Goal: Task Accomplishment & Management: Use online tool/utility

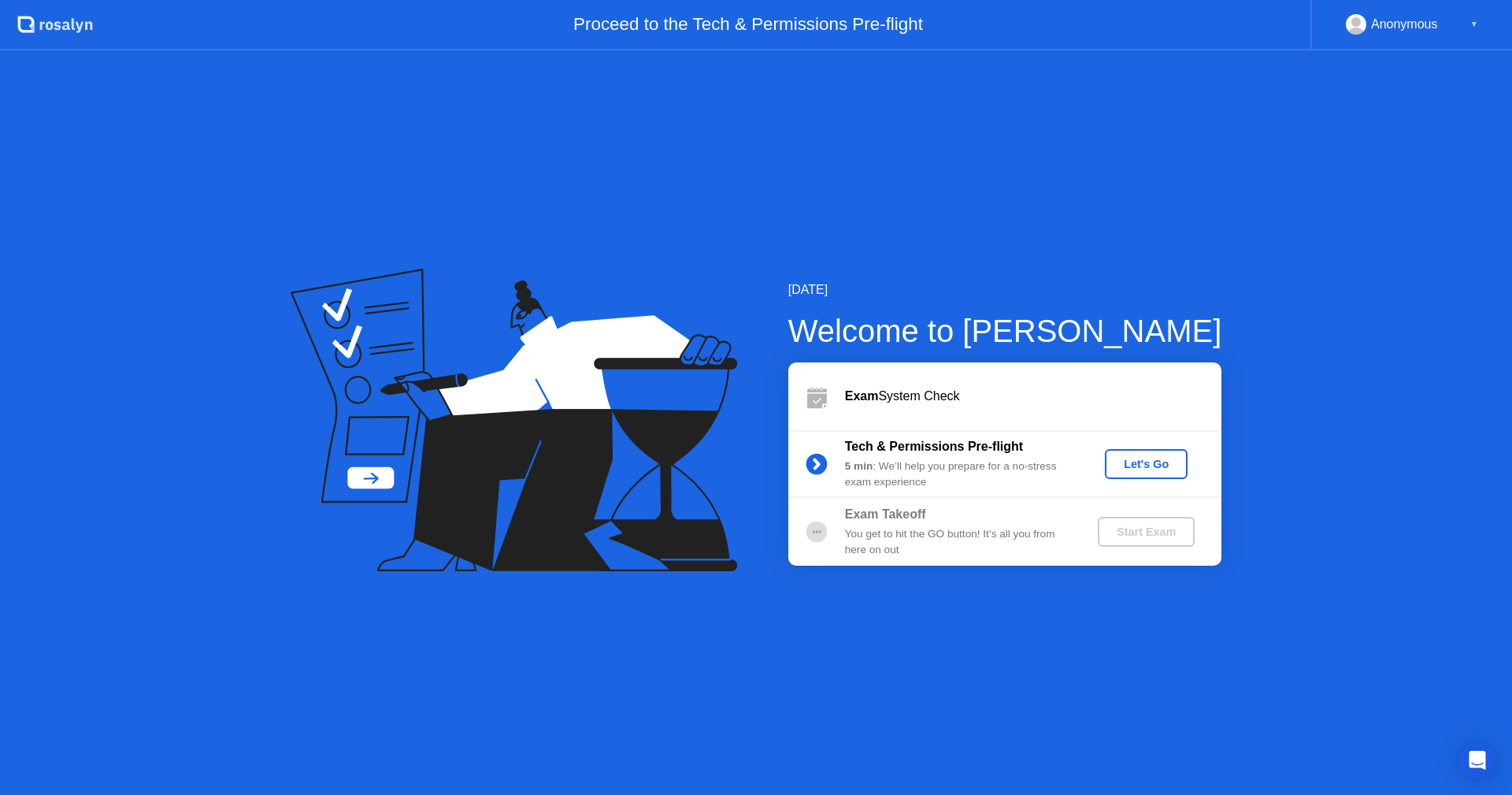
click at [1468, 22] on div "Anonymous ▼" at bounding box center [1412, 25] width 132 height 21
click at [1146, 462] on div "Let's Go" at bounding box center [1146, 463] width 70 height 12
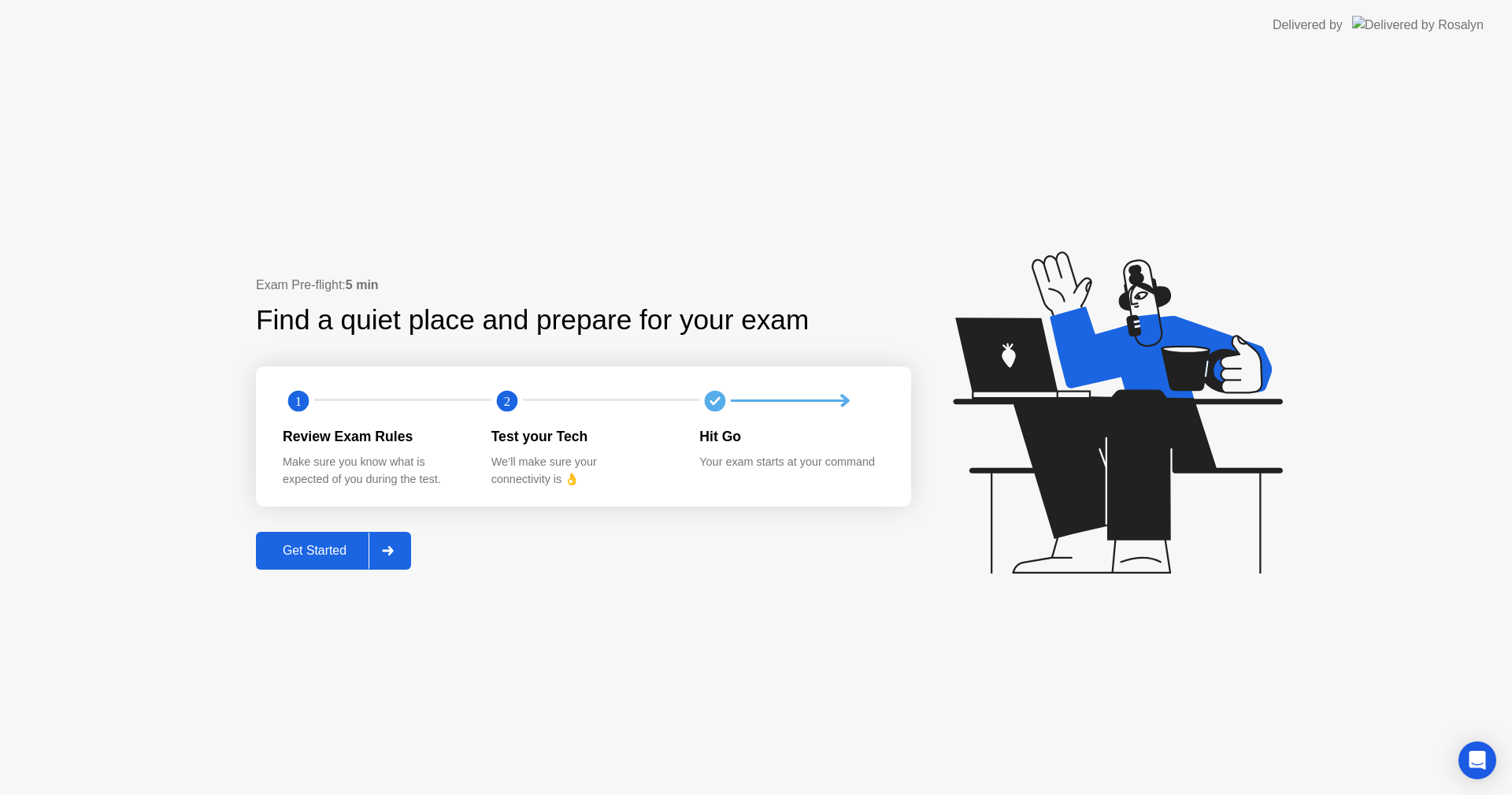
click at [394, 544] on div at bounding box center [387, 551] width 38 height 36
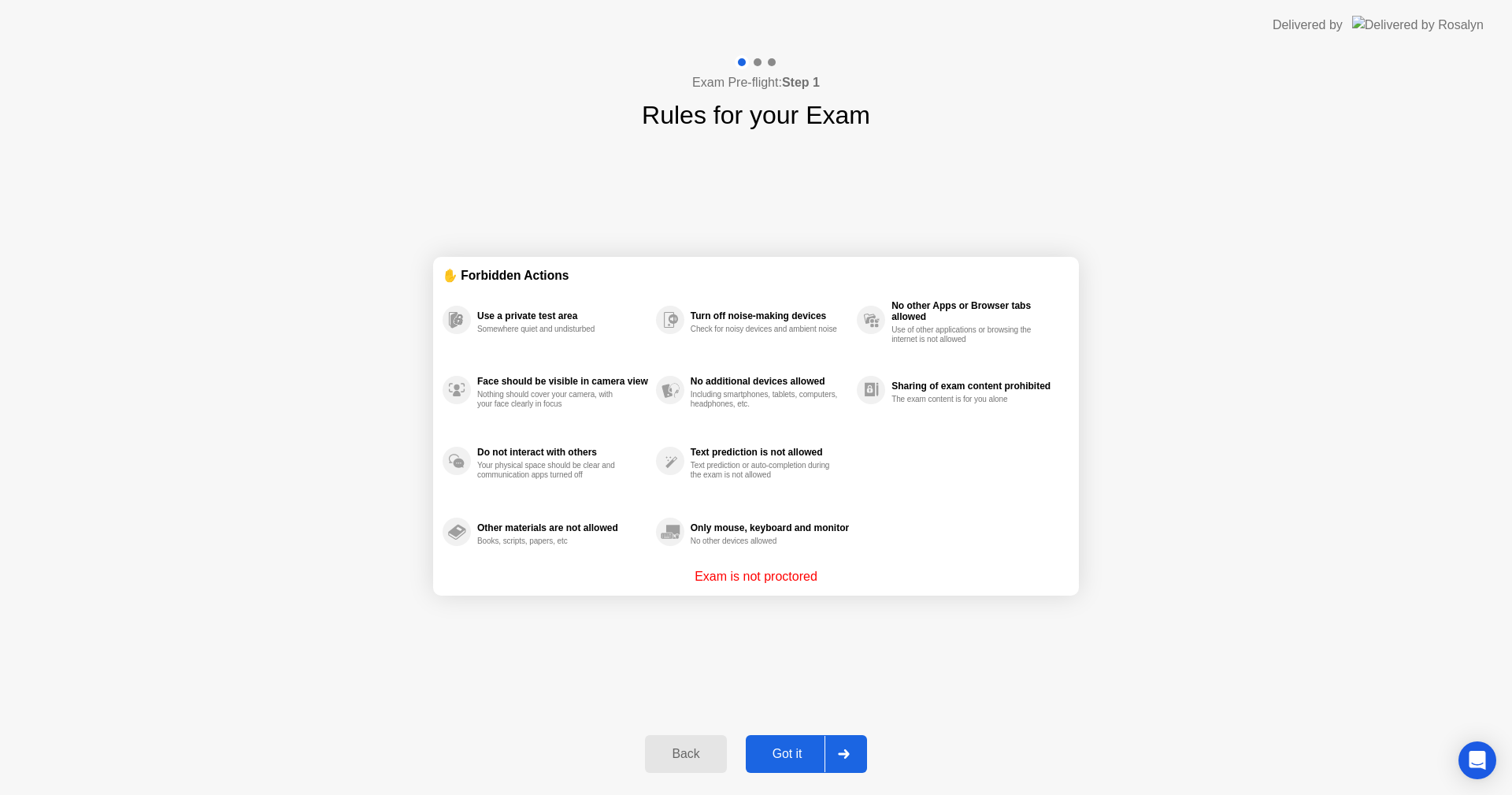
click at [800, 754] on div "Got it" at bounding box center [787, 754] width 74 height 14
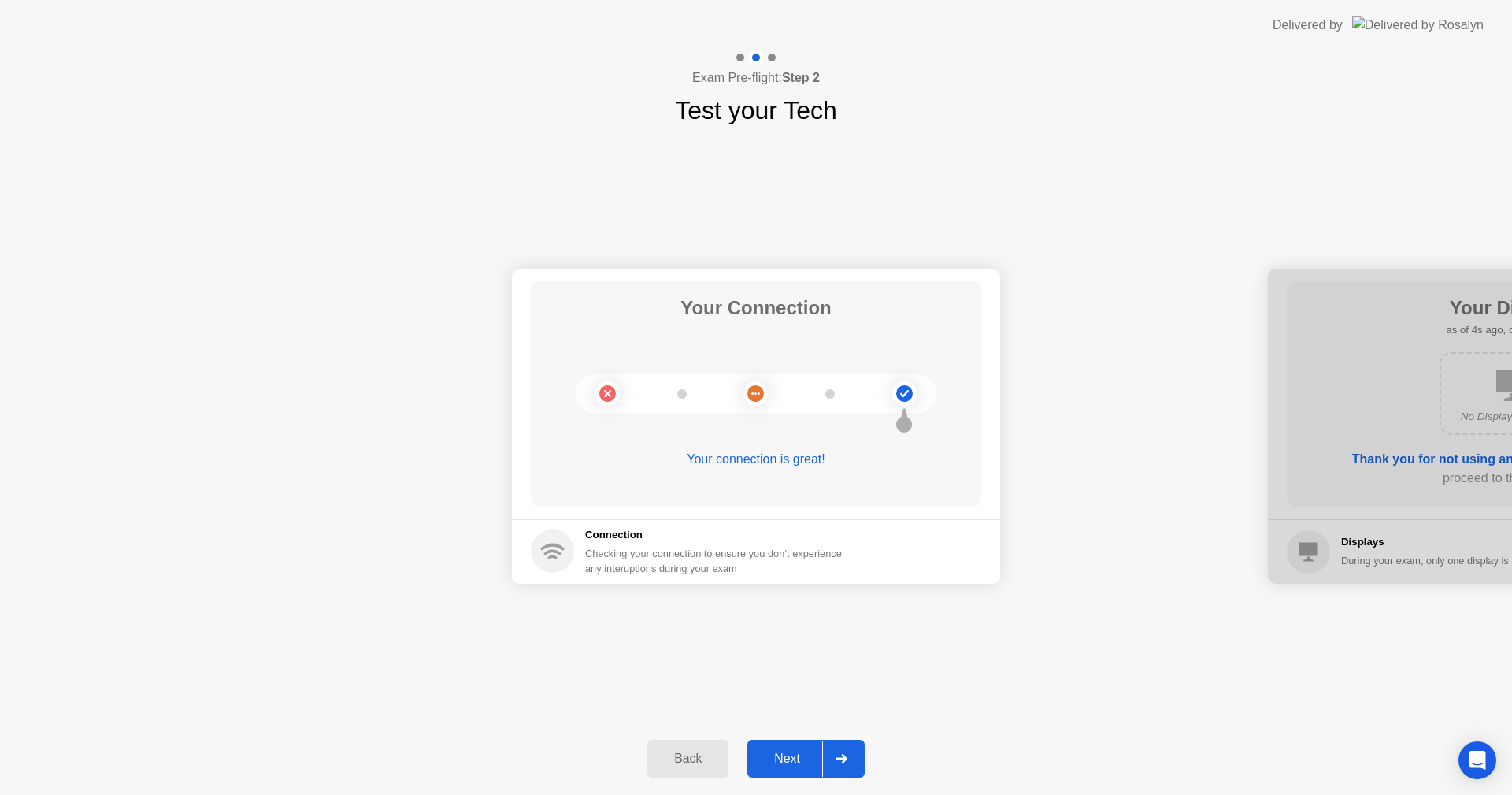
click at [784, 759] on div "Next" at bounding box center [787, 758] width 70 height 14
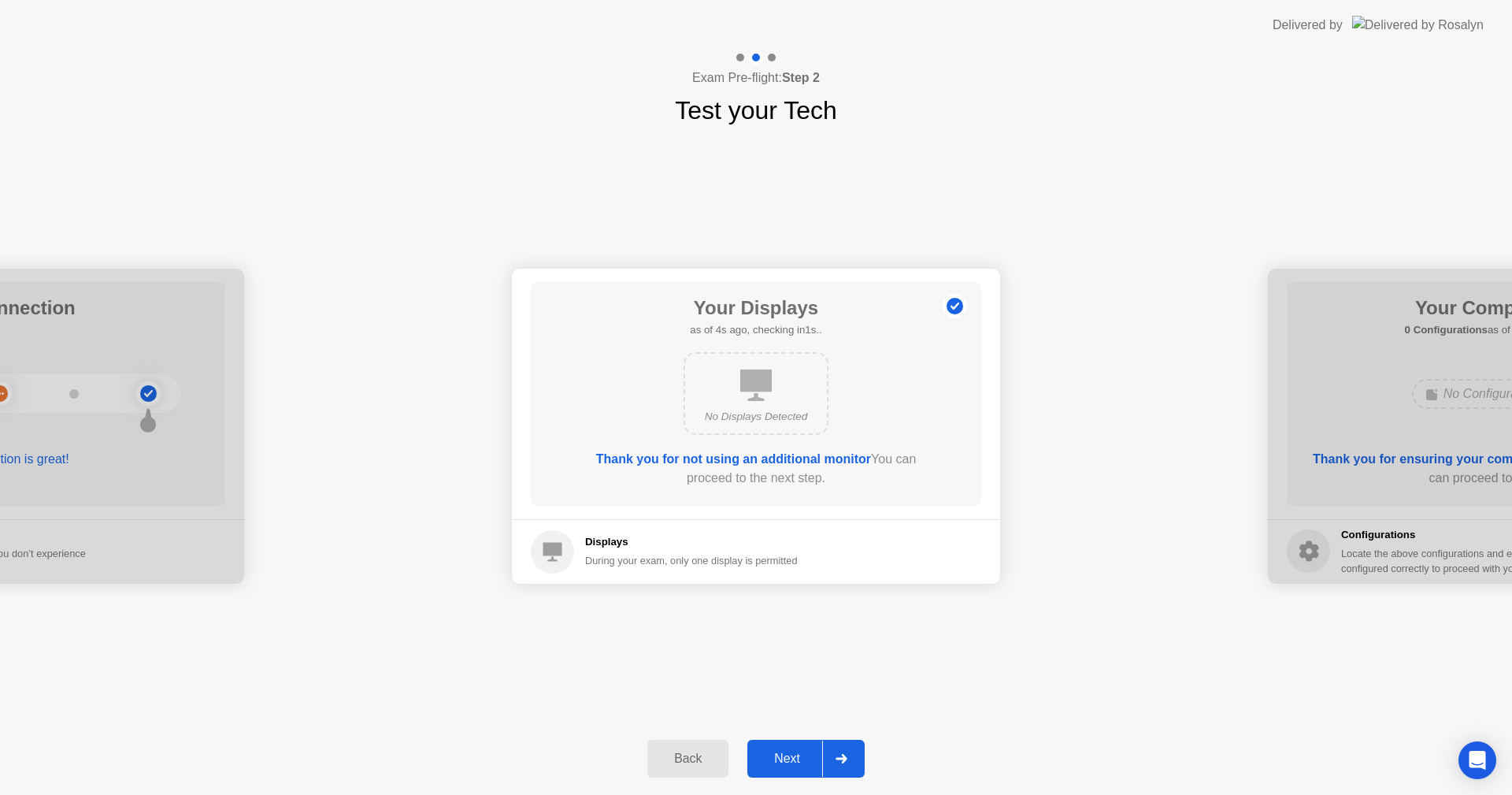
click at [771, 405] on div "No Displays Detected" at bounding box center [756, 393] width 145 height 83
click at [802, 743] on button "Next" at bounding box center [806, 759] width 117 height 38
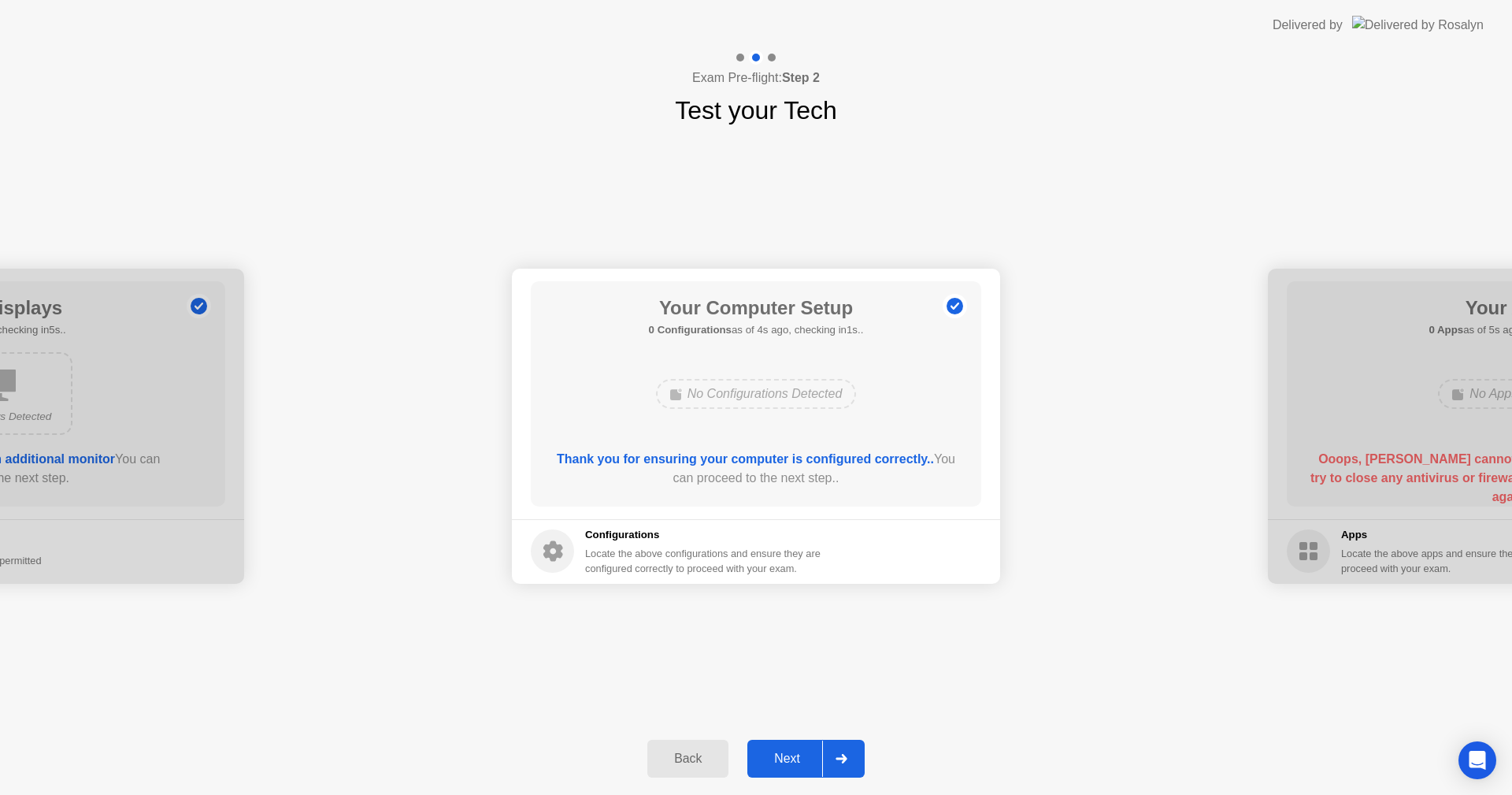
click at [802, 743] on button "Next" at bounding box center [806, 759] width 117 height 38
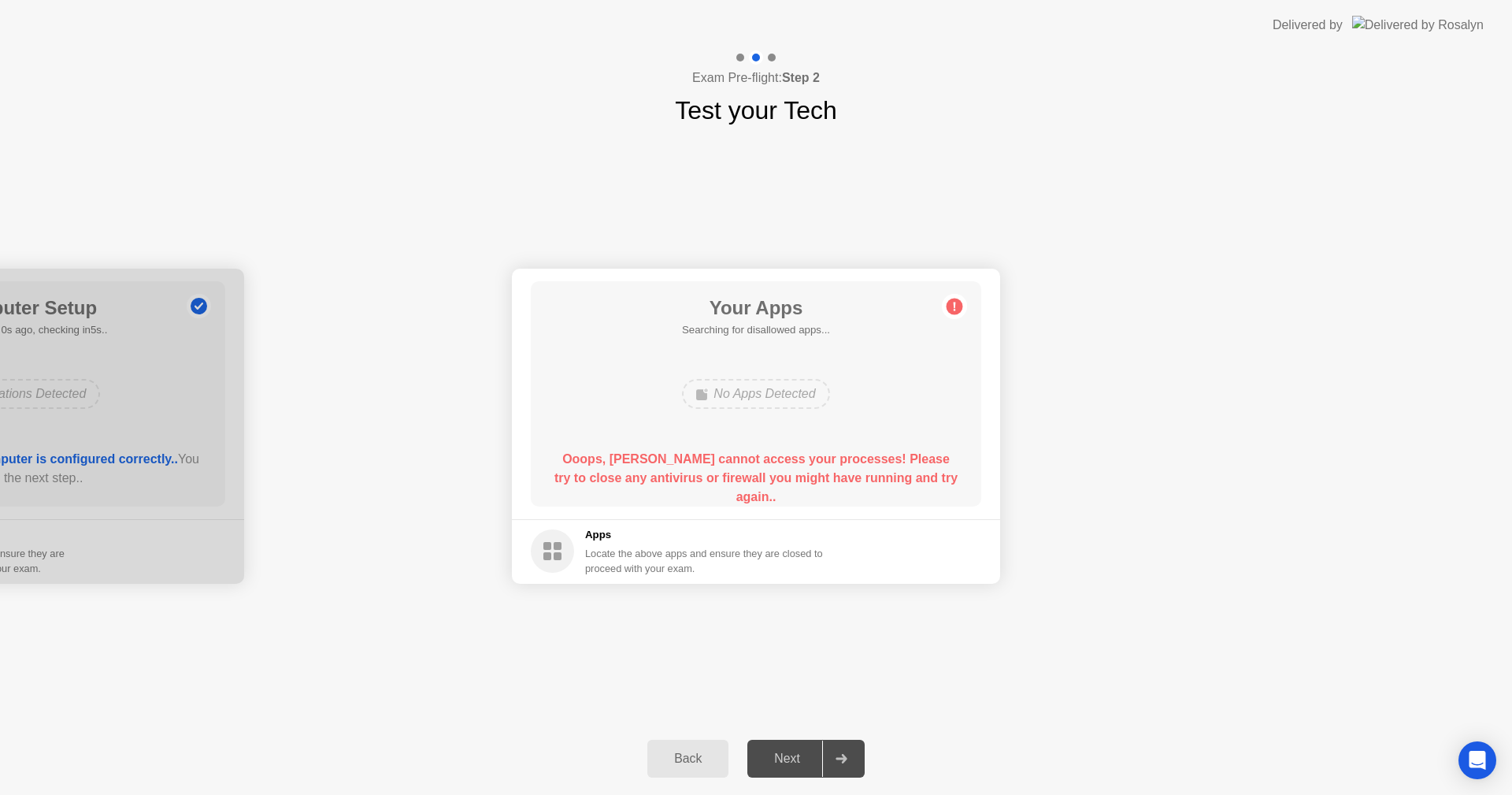
click at [794, 392] on div "No Apps Detected" at bounding box center [756, 394] width 147 height 30
click at [948, 306] on circle at bounding box center [955, 306] width 17 height 17
click at [802, 395] on div "No Apps Detected" at bounding box center [756, 394] width 147 height 30
click at [567, 549] on circle at bounding box center [552, 551] width 43 height 43
click at [779, 393] on div "No Apps Detected" at bounding box center [756, 394] width 147 height 30
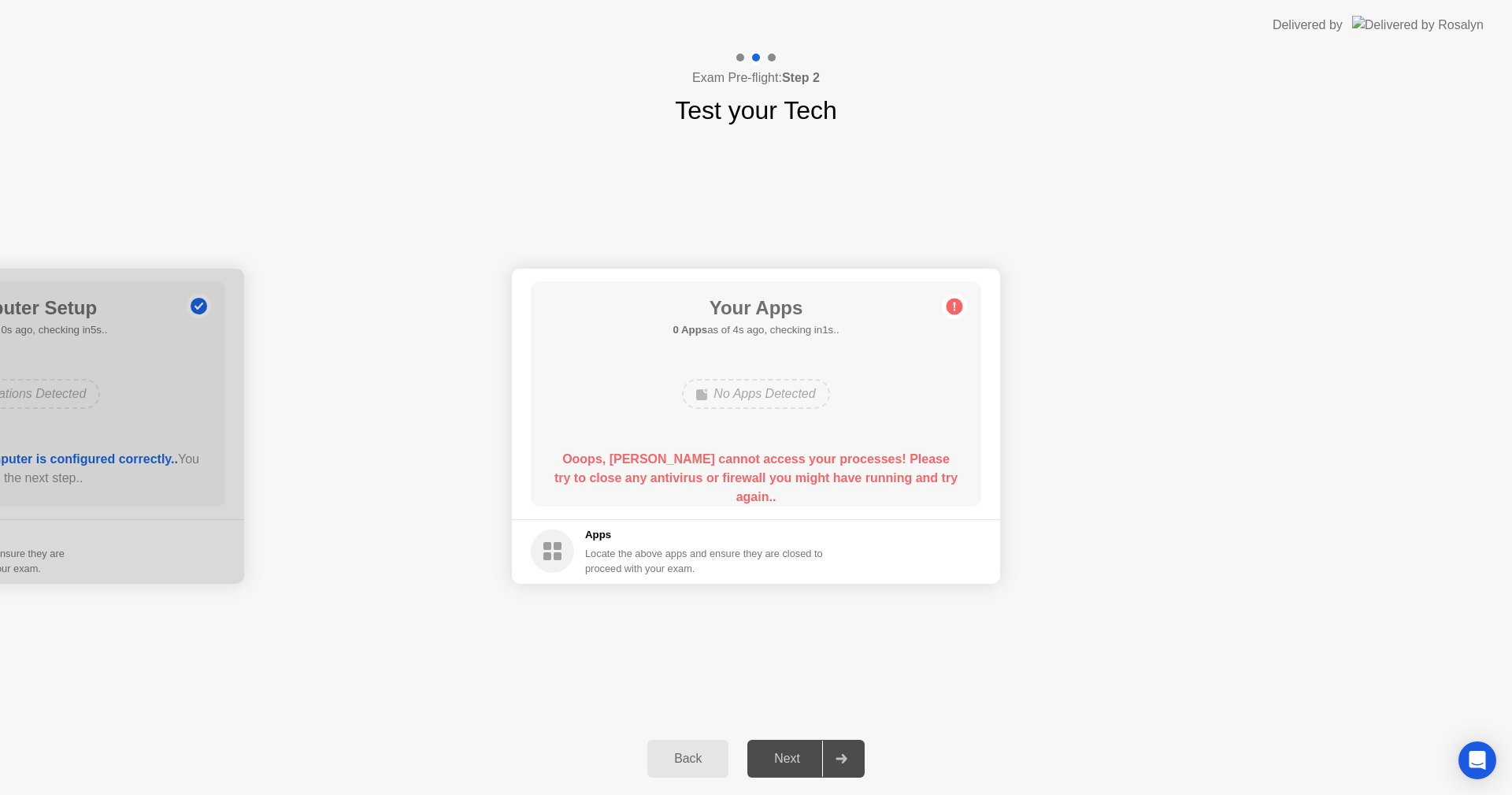
click at [750, 475] on b "Ooops, [PERSON_NAME] cannot access your processes! Please try to close any anti…" at bounding box center [756, 478] width 403 height 51
click at [215, 378] on div at bounding box center [0, 426] width 488 height 315
click at [859, 342] on div "Your Apps 0 Apps as of 1s ago, checking in4s.. No Apps Detected Ooops, [PERSON_…" at bounding box center [756, 393] width 451 height 225
click at [830, 127] on h1 "Test your Tech" at bounding box center [756, 110] width 162 height 38
click at [788, 754] on div "Next" at bounding box center [787, 758] width 70 height 14
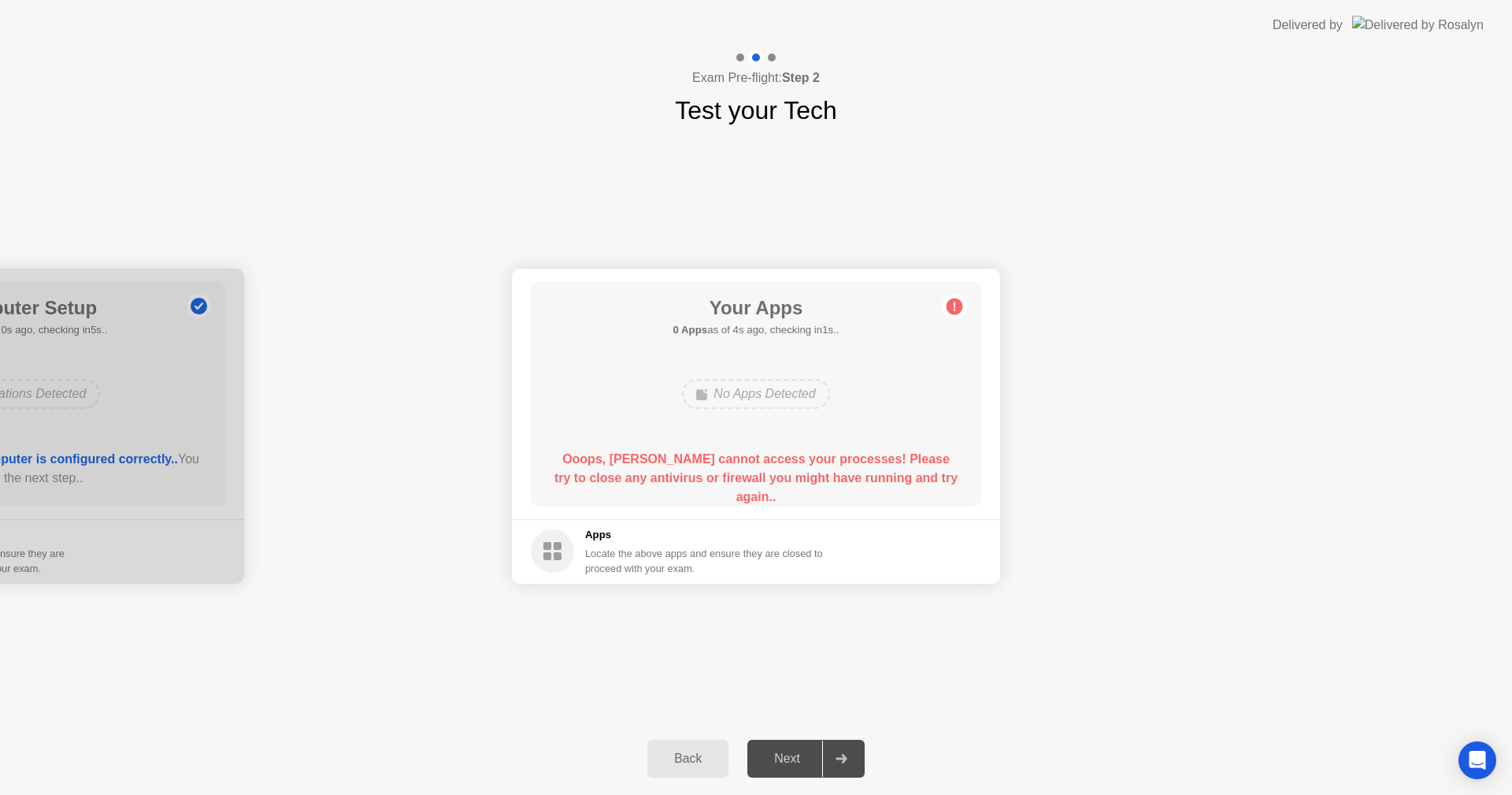
click at [961, 303] on circle at bounding box center [955, 306] width 17 height 17
click at [948, 309] on circle at bounding box center [955, 306] width 17 height 17
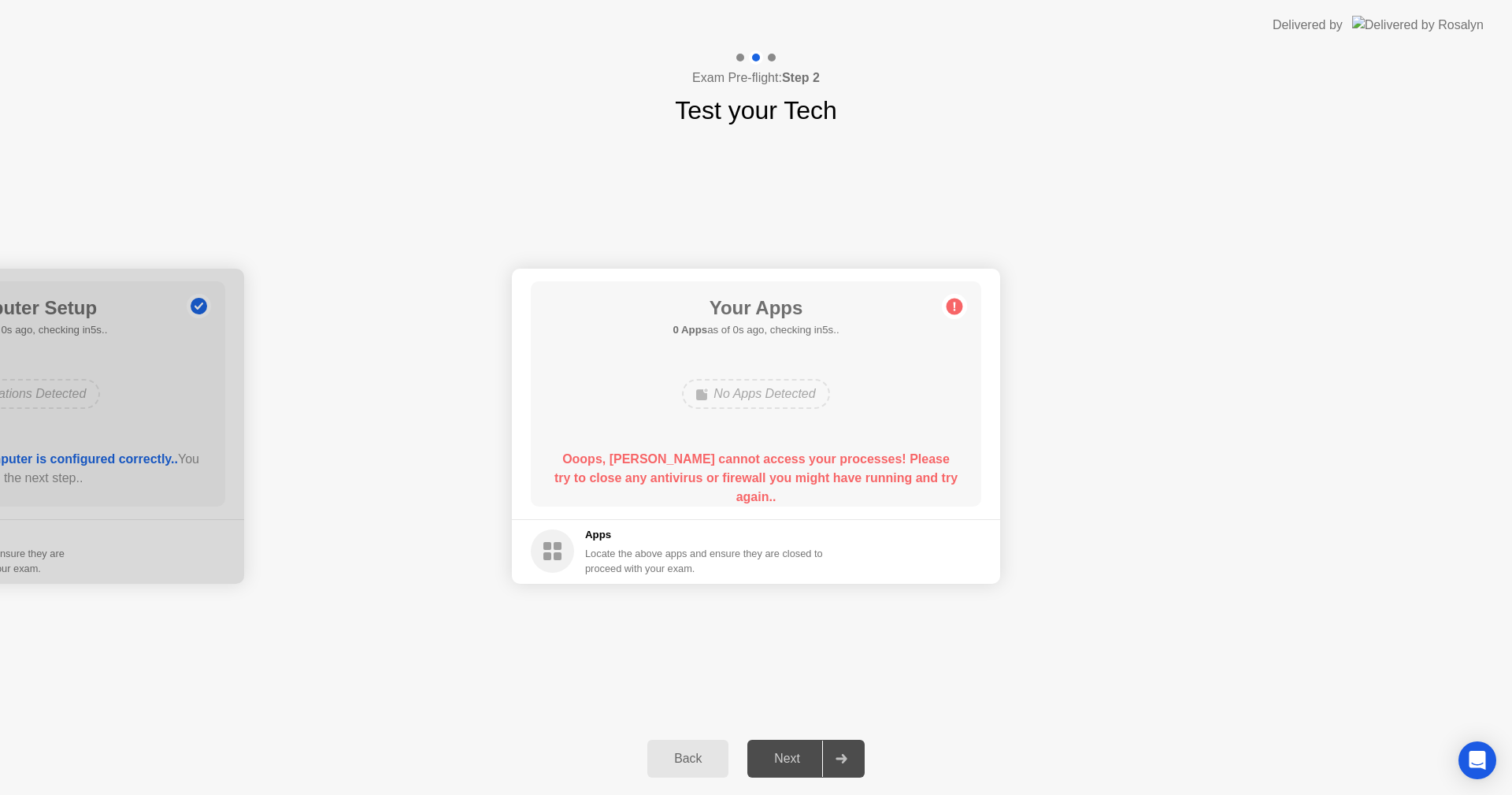
drag, startPoint x: 948, startPoint y: 309, endPoint x: 1224, endPoint y: 697, distance: 476.2
click at [949, 314] on icon at bounding box center [954, 306] width 25 height 25
click at [716, 373] on div "No Apps Detected" at bounding box center [756, 393] width 361 height 42
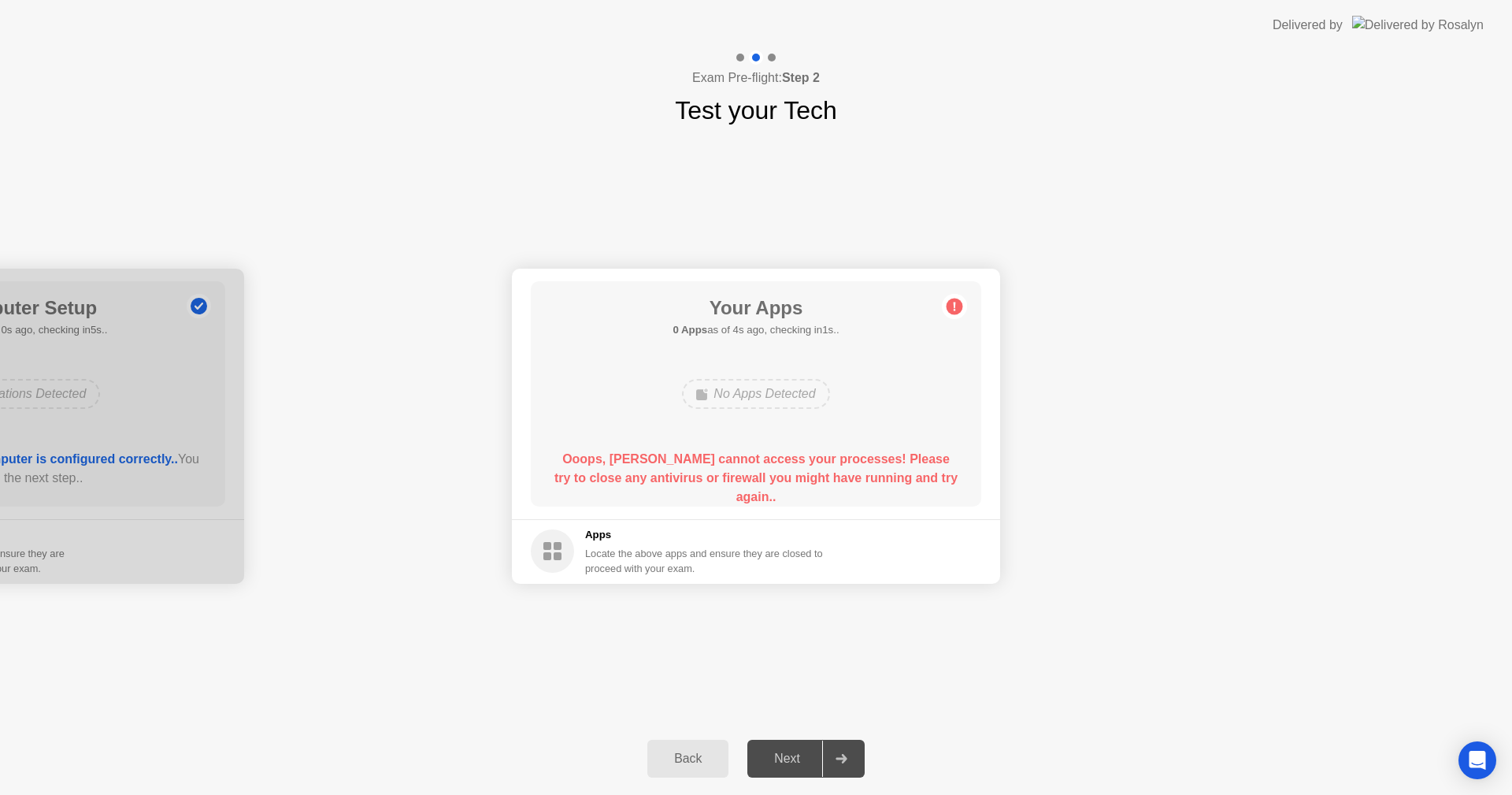
click at [726, 381] on div "No Apps Detected" at bounding box center [756, 394] width 147 height 30
click at [557, 533] on circle at bounding box center [552, 551] width 43 height 43
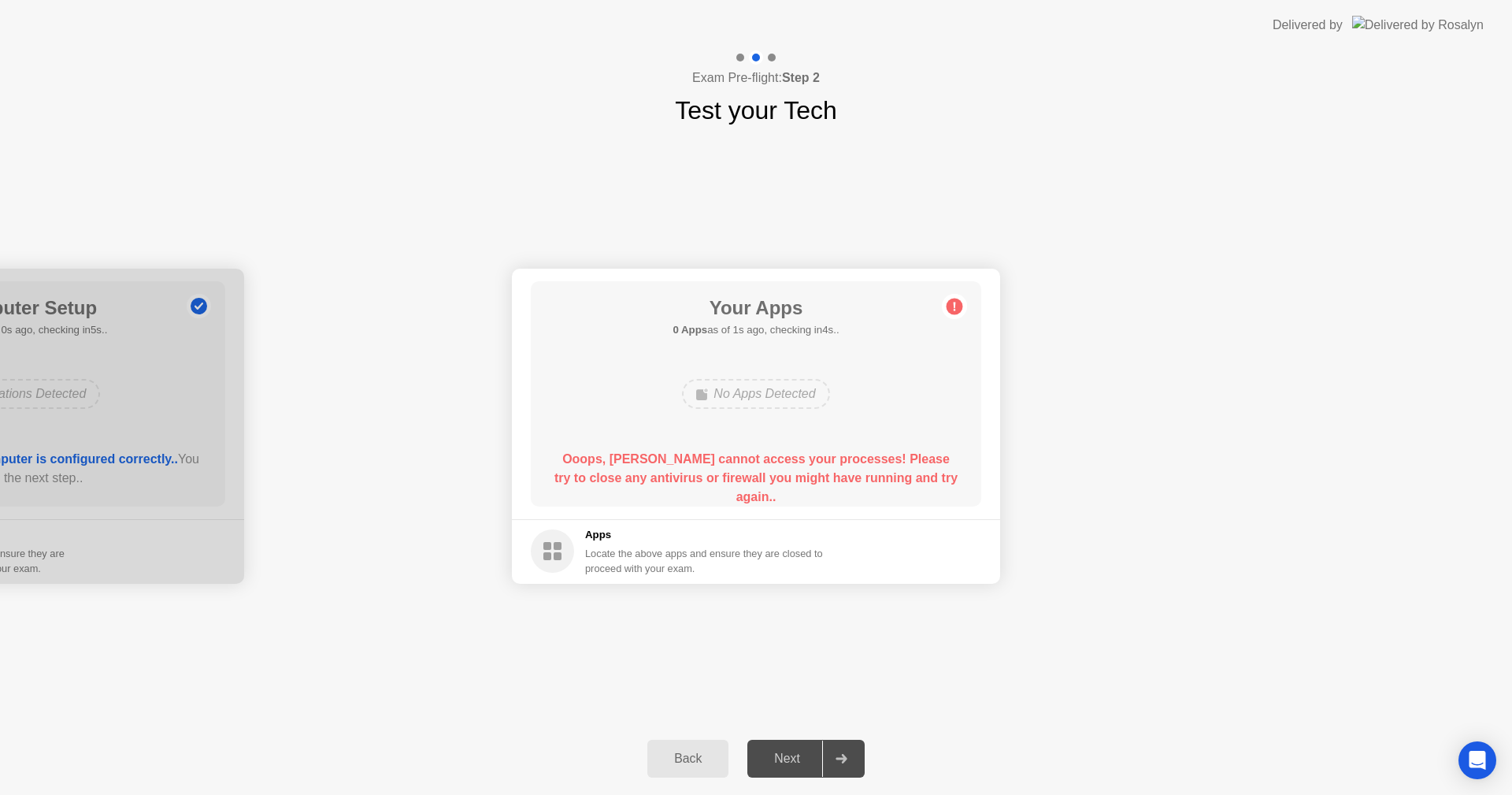
click at [563, 542] on circle at bounding box center [552, 551] width 43 height 43
click at [917, 458] on b "Ooops, [PERSON_NAME] cannot access your processes! Please try to close any anti…" at bounding box center [756, 478] width 403 height 51
click at [578, 552] on div "Apps Locate the above apps and ensure they are closed to proceed with your exam." at bounding box center [677, 552] width 293 height 49
click at [559, 549] on rect at bounding box center [557, 546] width 8 height 8
click at [963, 300] on icon at bounding box center [954, 306] width 25 height 25
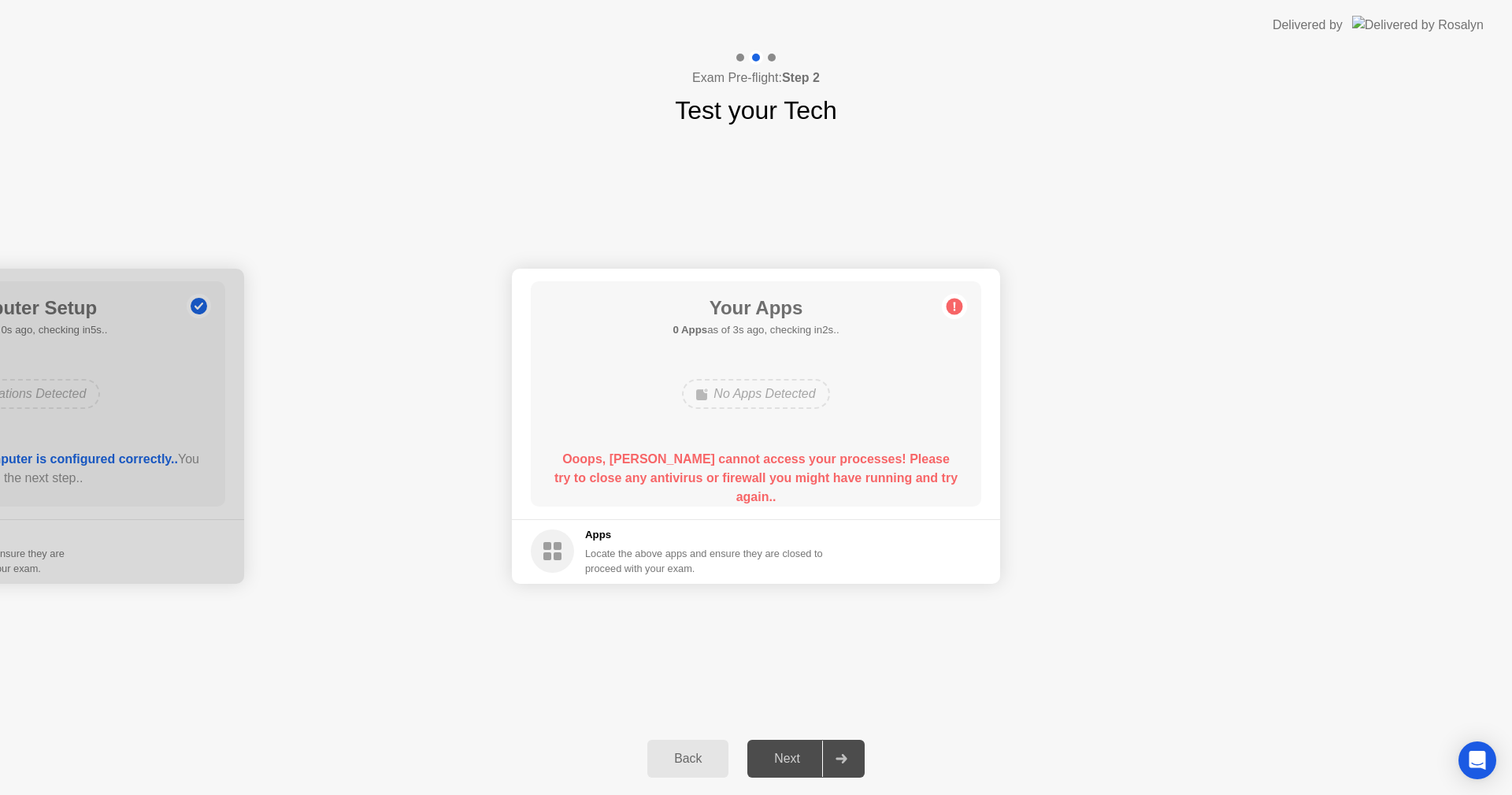
click at [962, 301] on icon at bounding box center [954, 306] width 25 height 25
click at [956, 305] on icon at bounding box center [955, 306] width 3 height 8
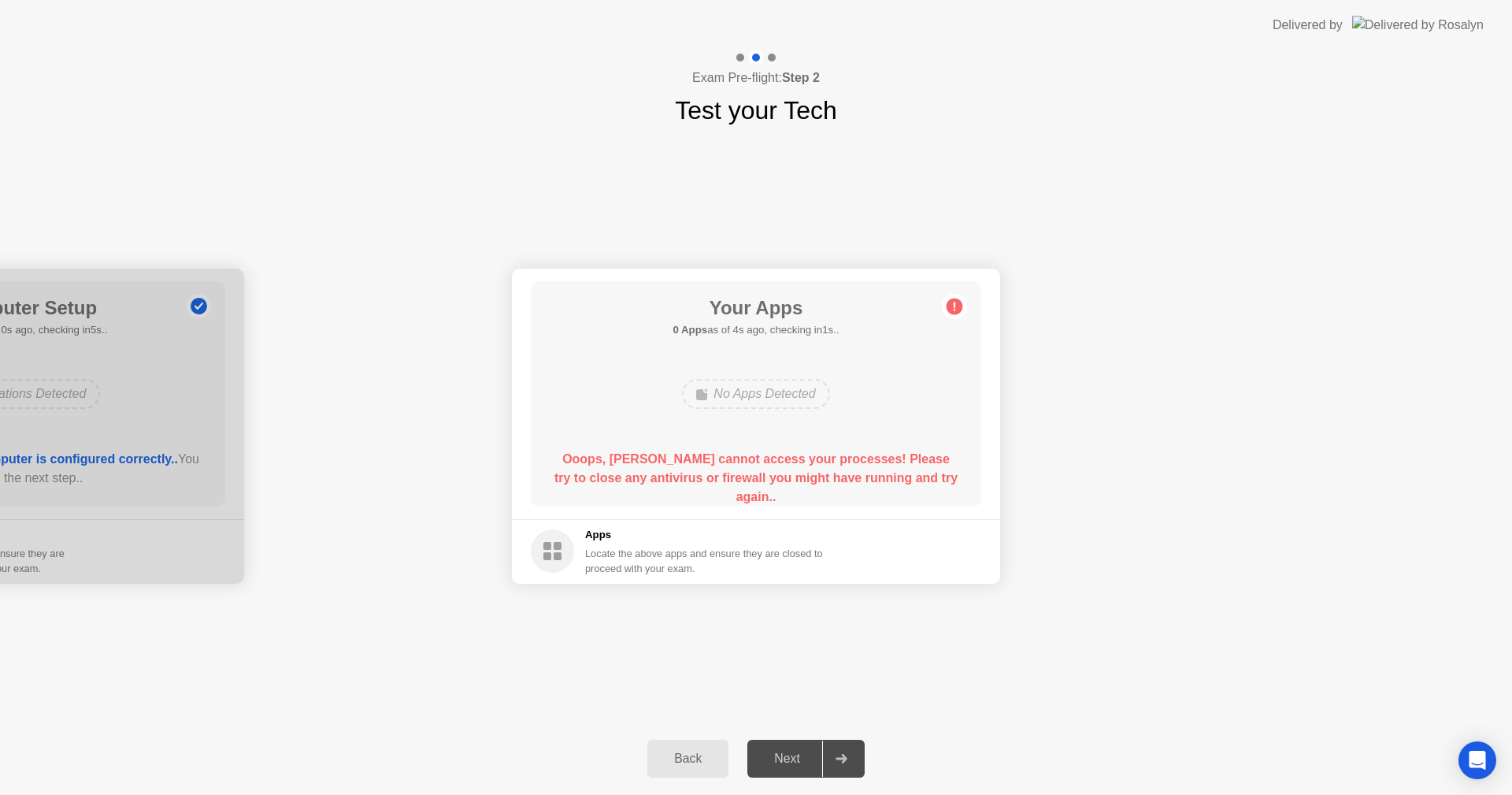
click at [956, 305] on icon at bounding box center [955, 306] width 3 height 8
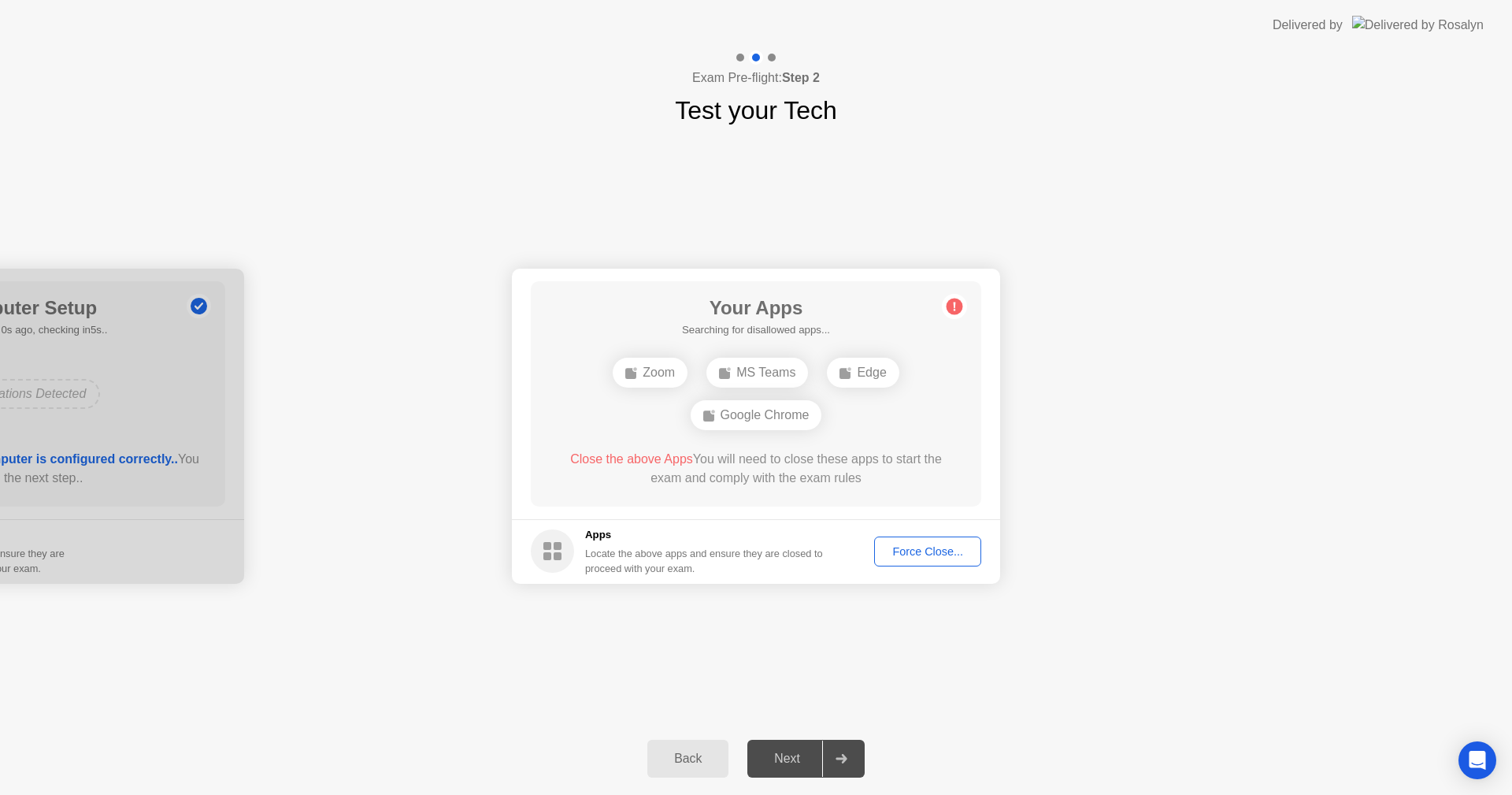
click at [922, 545] on div "Force Close..." at bounding box center [928, 551] width 96 height 12
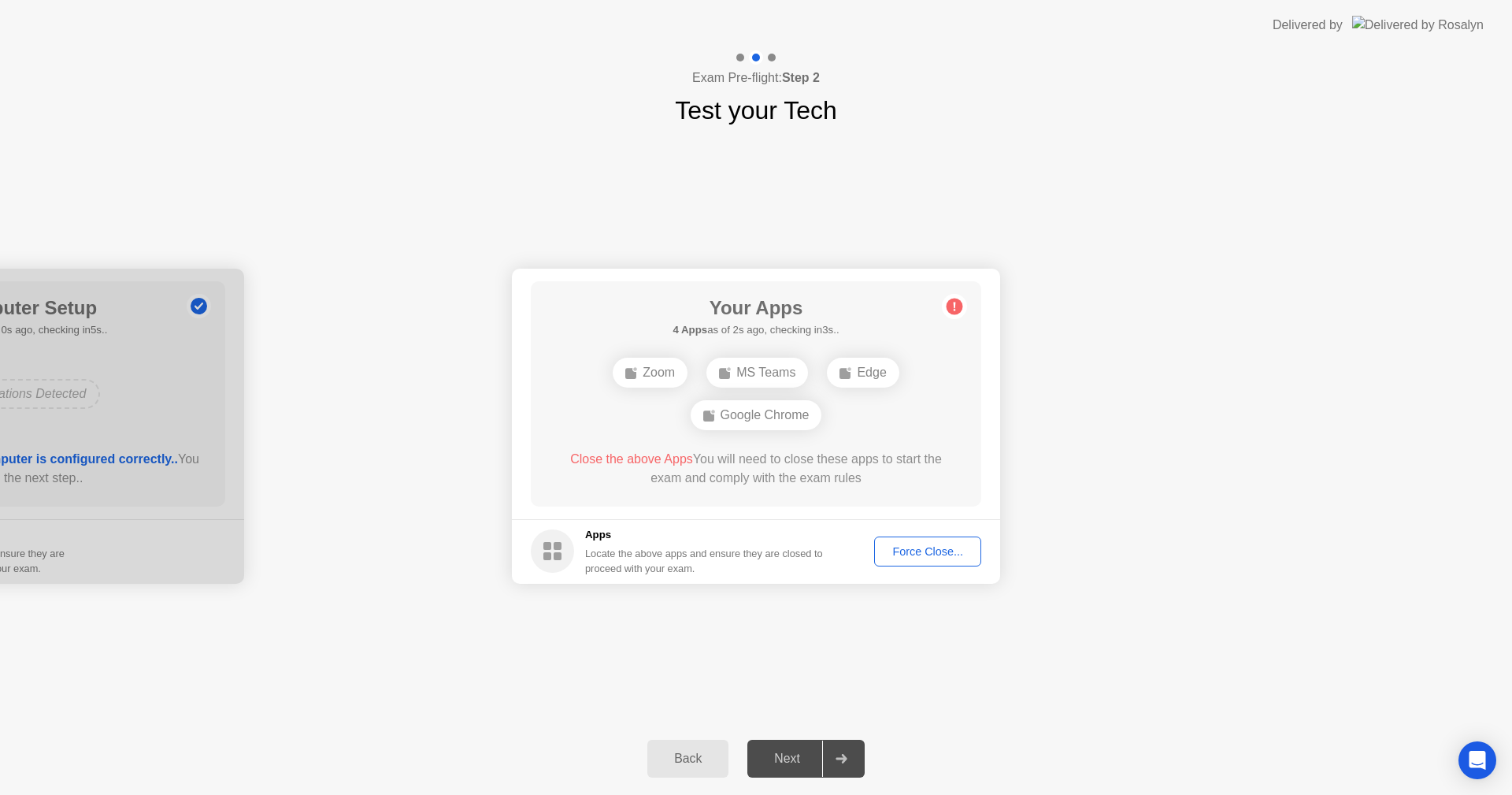
click at [941, 557] on div "Force Close..." at bounding box center [928, 551] width 96 height 12
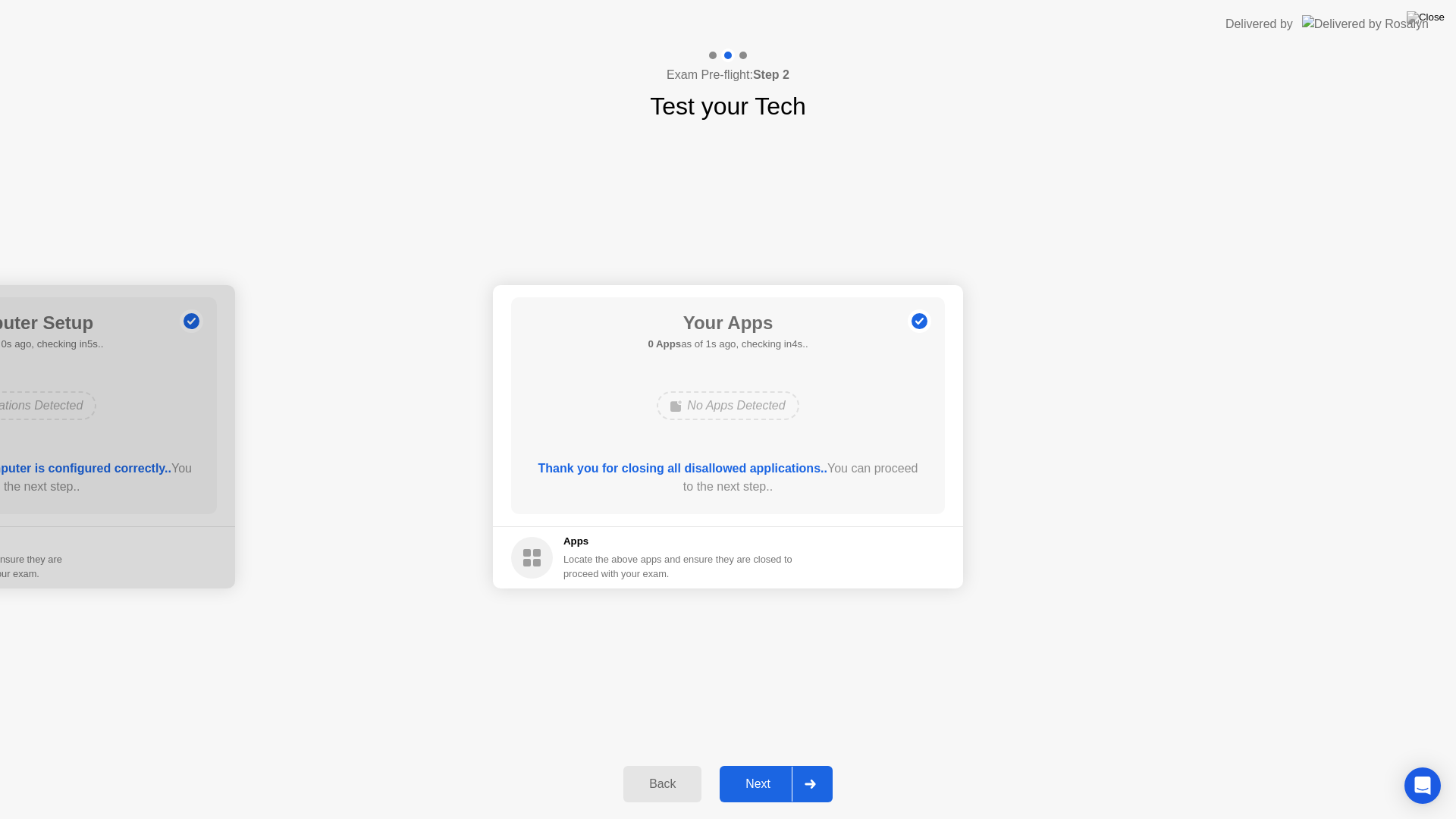
click at [782, 765] on div "Next" at bounding box center [758, 784] width 67 height 14
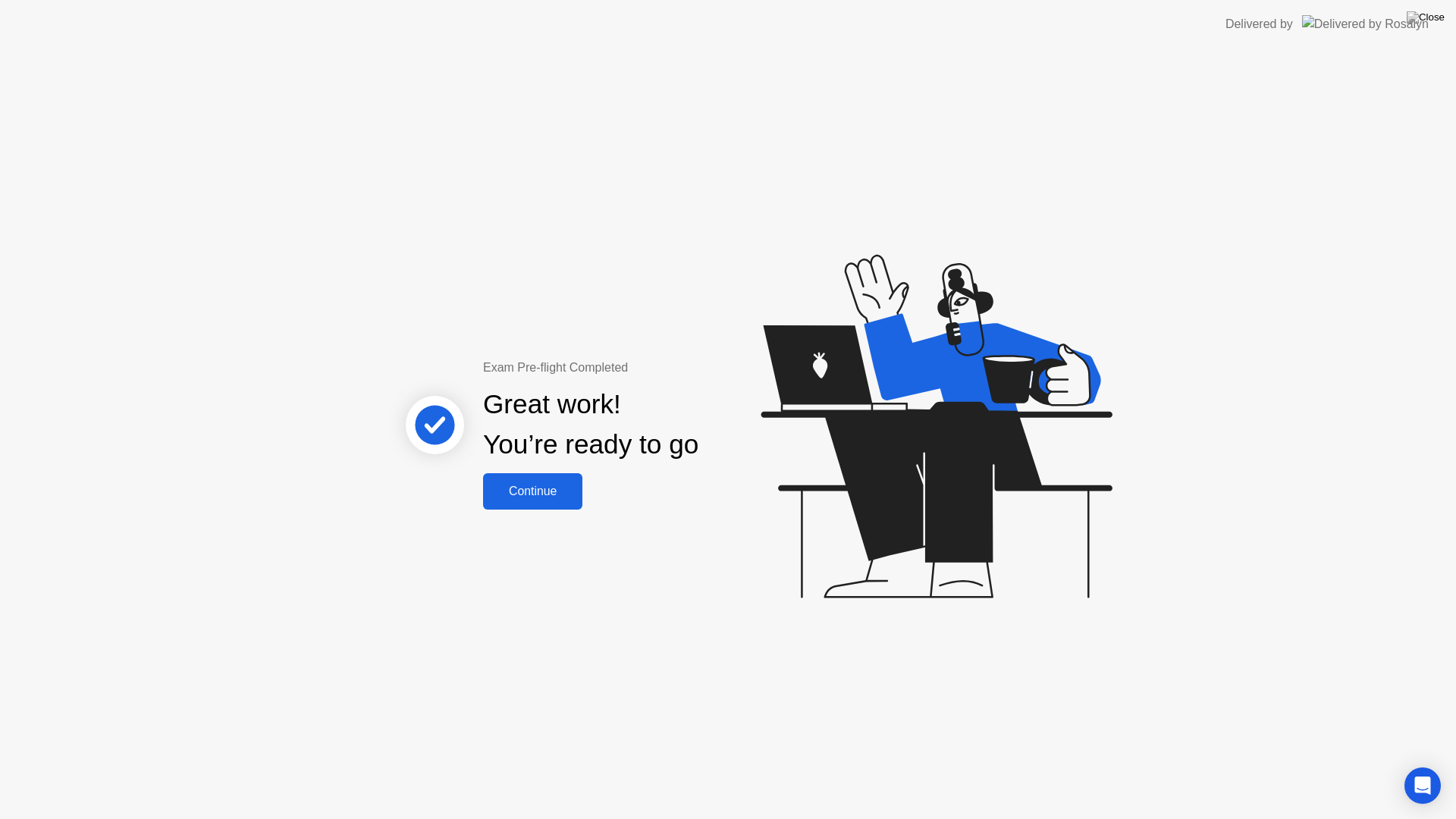
click at [537, 497] on div "Continue" at bounding box center [532, 491] width 90 height 14
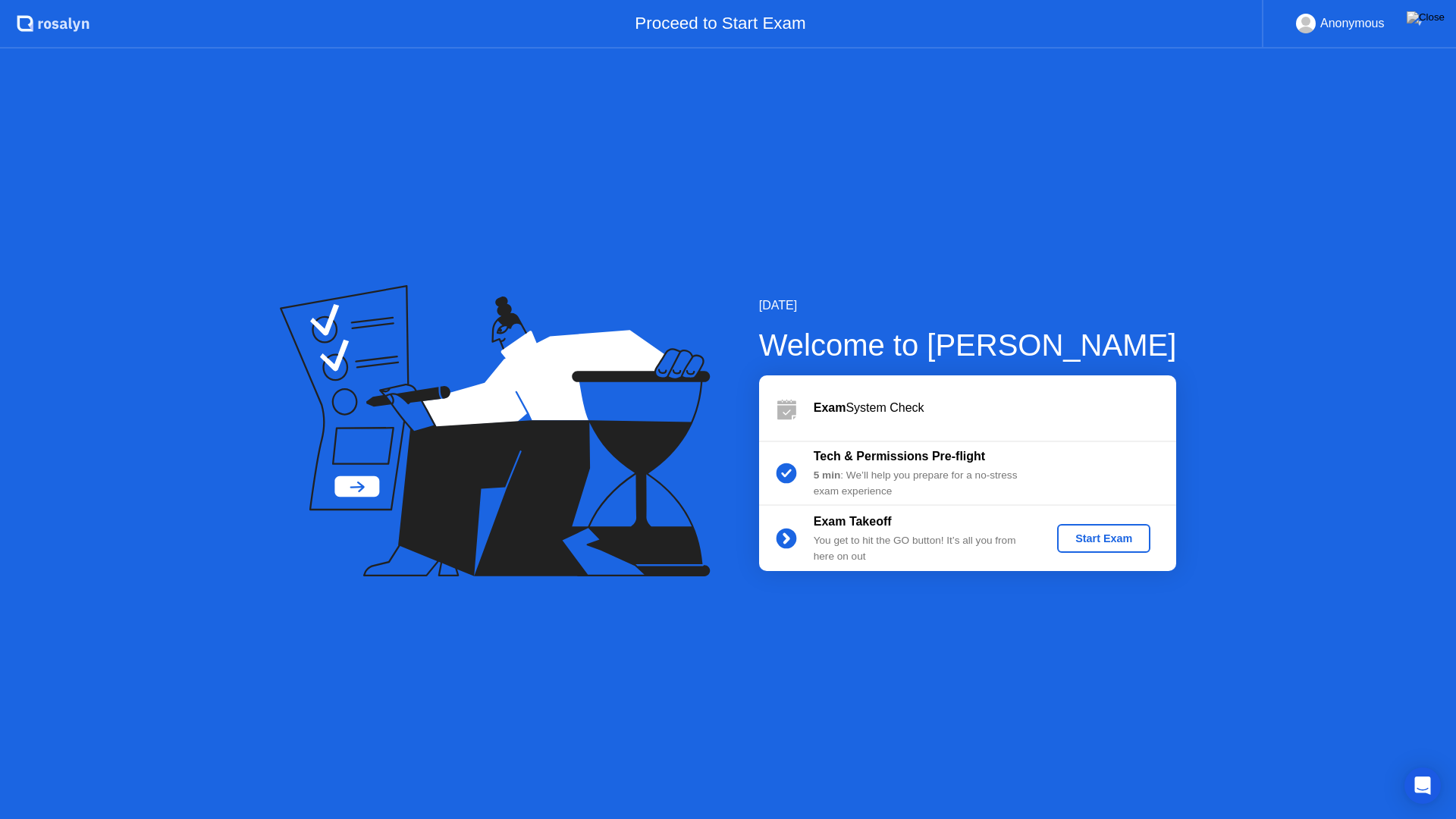
click at [1081, 542] on div "Start Exam" at bounding box center [1103, 538] width 81 height 12
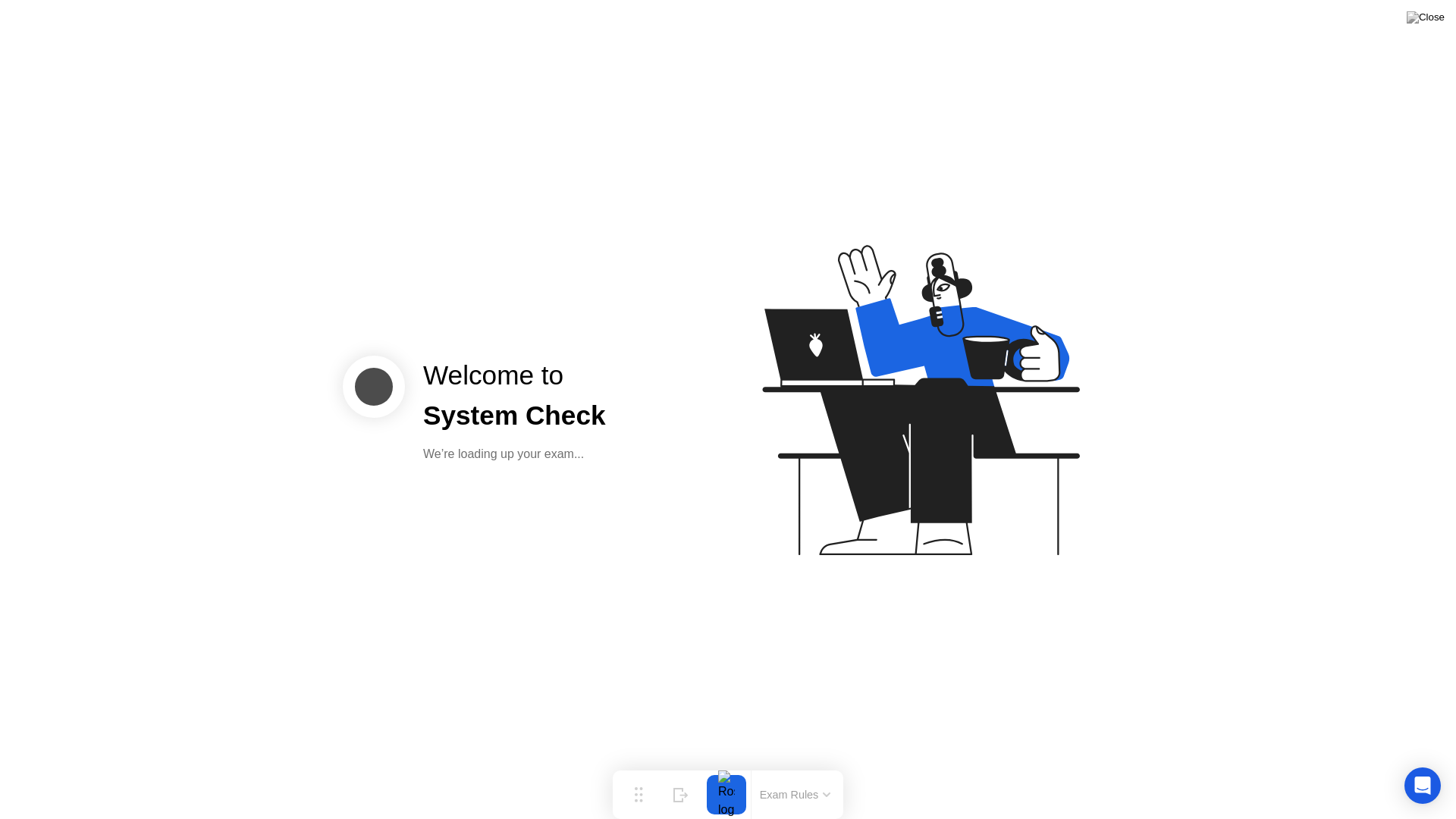
drag, startPoint x: 801, startPoint y: 793, endPoint x: 830, endPoint y: 763, distance: 41.7
click at [830, 763] on body "Welcome to System Check We’re loading up your exam... Move Hide Exam Rules" at bounding box center [728, 410] width 1456 height 819
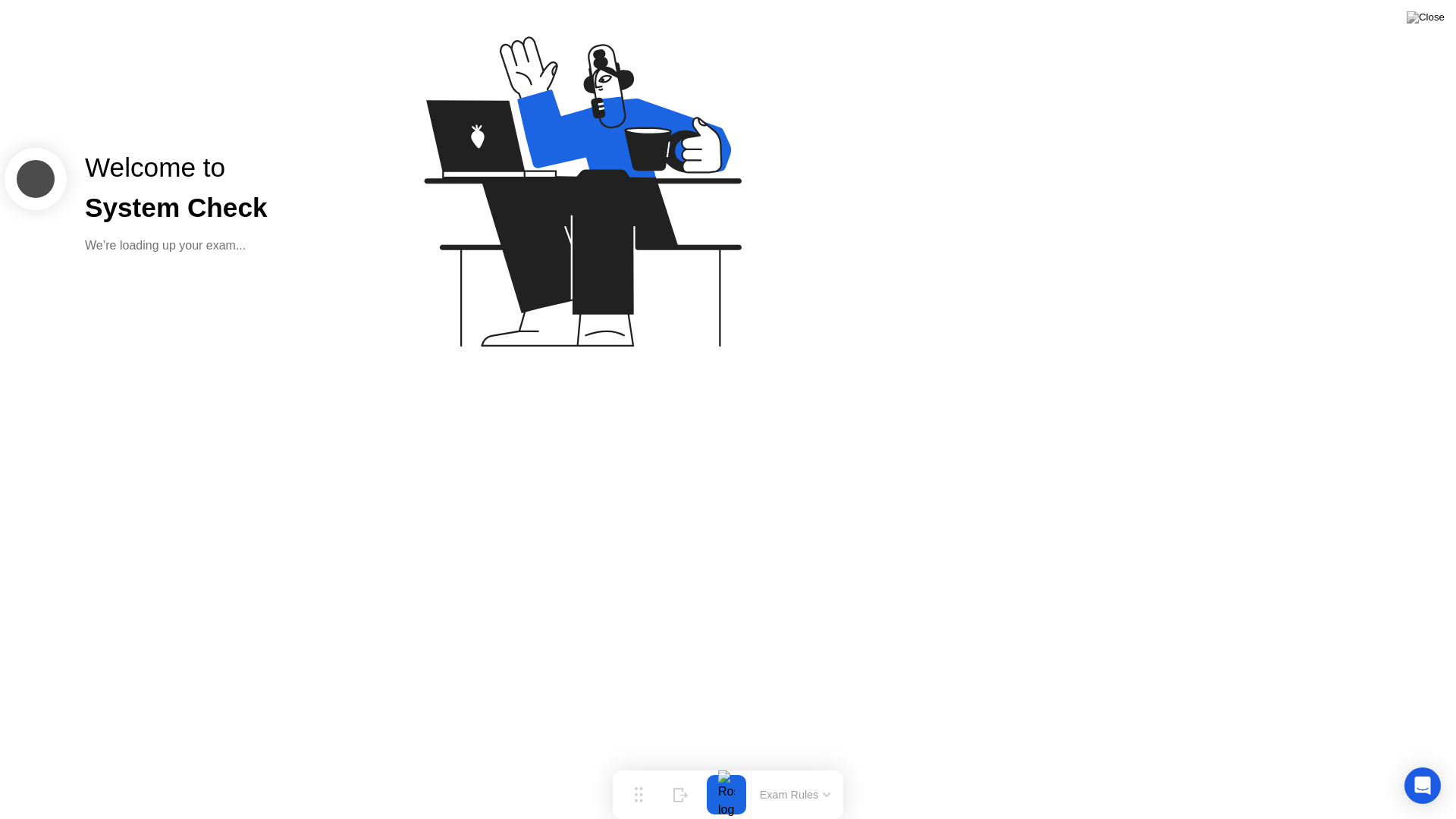
click at [829, 765] on button "Exam Rules" at bounding box center [795, 794] width 81 height 14
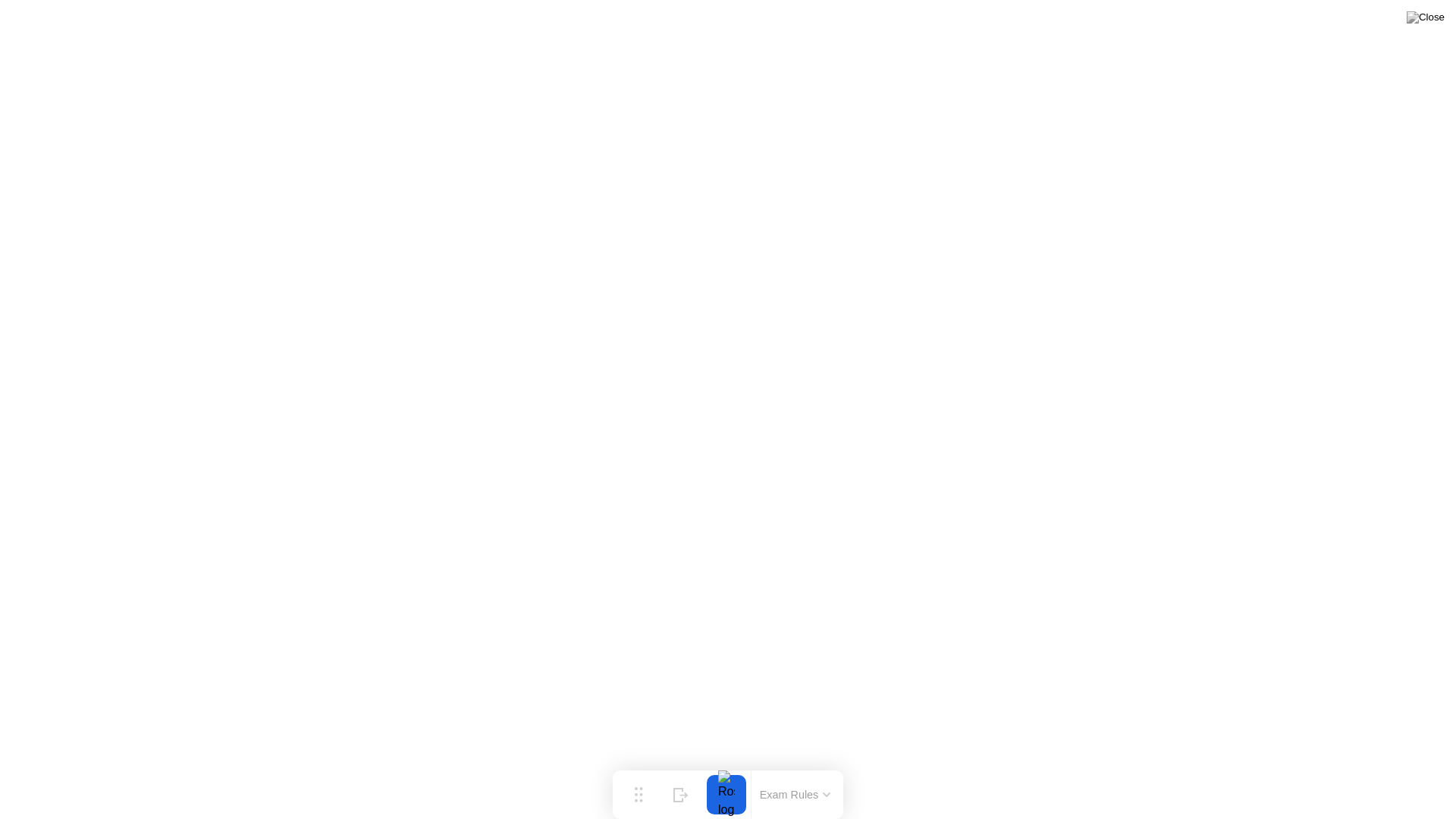
click at [796, 765] on div "Exam Rules" at bounding box center [794, 794] width 88 height 48
click at [644, 765] on div "Move" at bounding box center [639, 807] width 20 height 9
drag, startPoint x: 644, startPoint y: 801, endPoint x: 970, endPoint y: 542, distance: 416.4
click at [970, 545] on div "Move" at bounding box center [965, 549] width 20 height 9
click at [1142, 538] on button "Exam Rules" at bounding box center [1121, 537] width 81 height 14
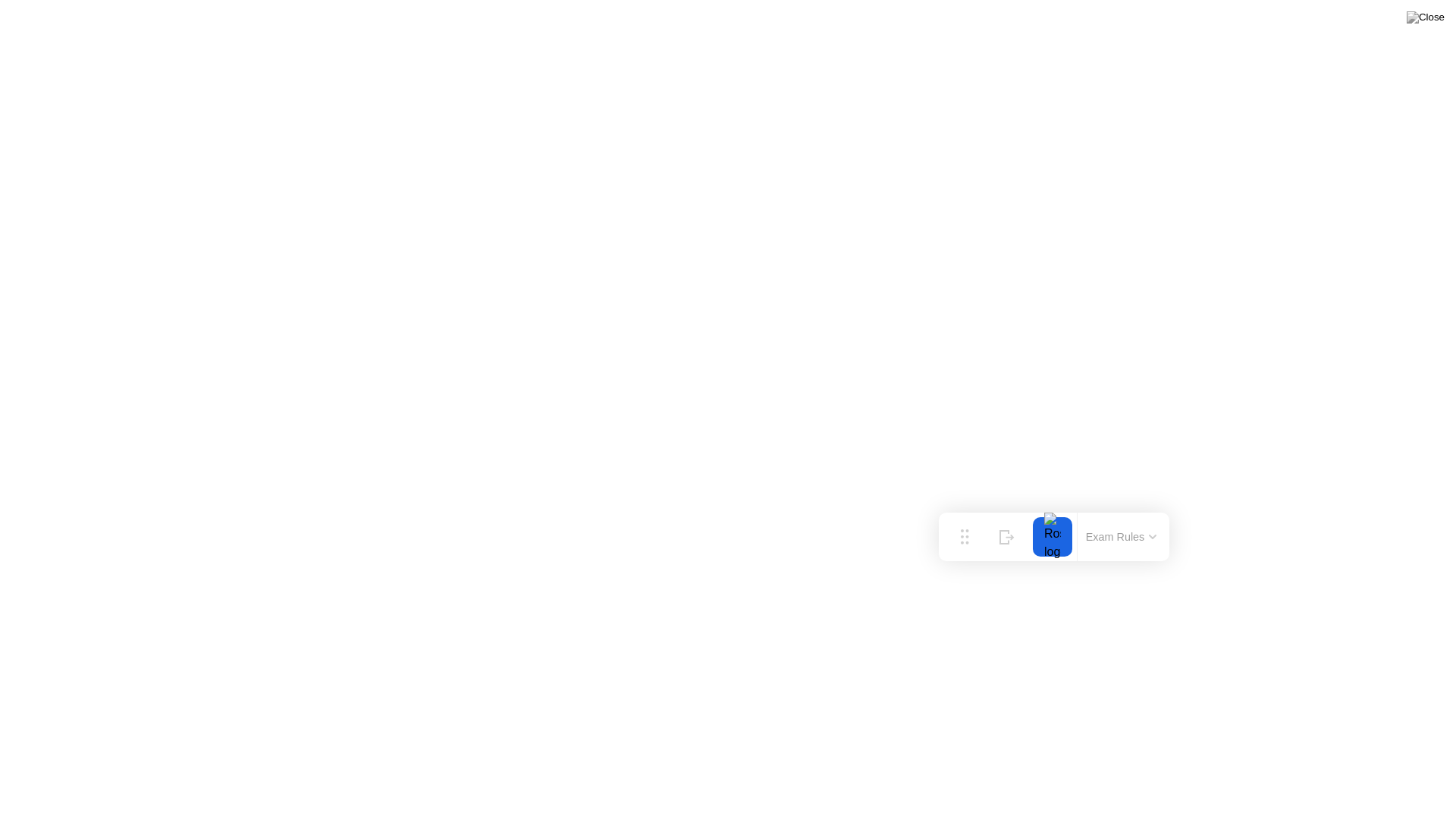
drag, startPoint x: 1119, startPoint y: 536, endPoint x: 1122, endPoint y: 554, distance: 18.2
click at [1122, 554] on div "Exam Rules" at bounding box center [1120, 537] width 88 height 48
drag, startPoint x: 962, startPoint y: 537, endPoint x: 1074, endPoint y: 419, distance: 162.7
click at [1074, 419] on circle at bounding box center [1073, 419] width 3 height 3
drag, startPoint x: 1076, startPoint y: 415, endPoint x: 1164, endPoint y: 406, distance: 88.5
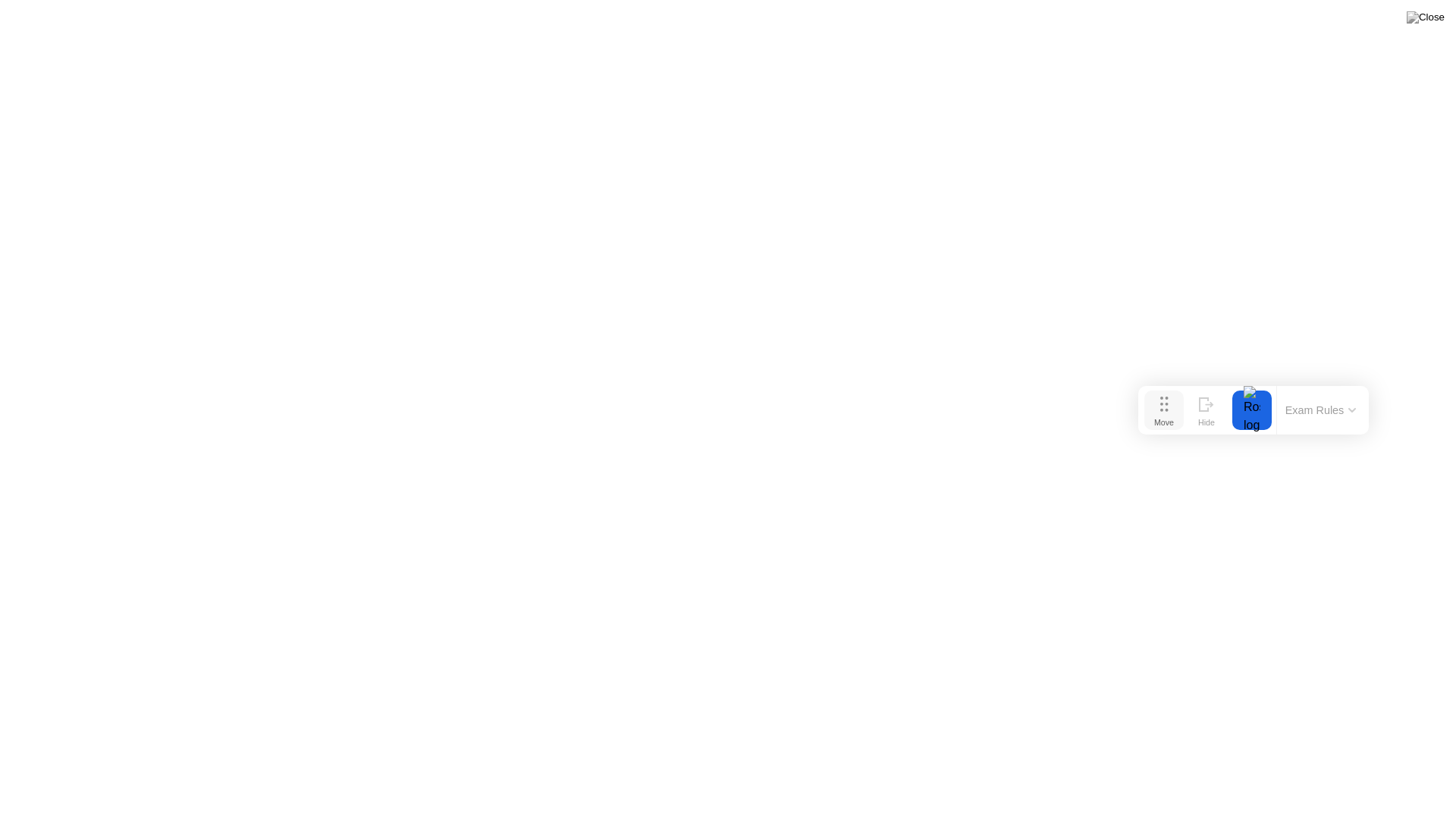
click at [1164, 406] on icon at bounding box center [1164, 404] width 8 height 15
click at [1303, 765] on div "End Proctoring Session" at bounding box center [1331, 776] width 183 height 15
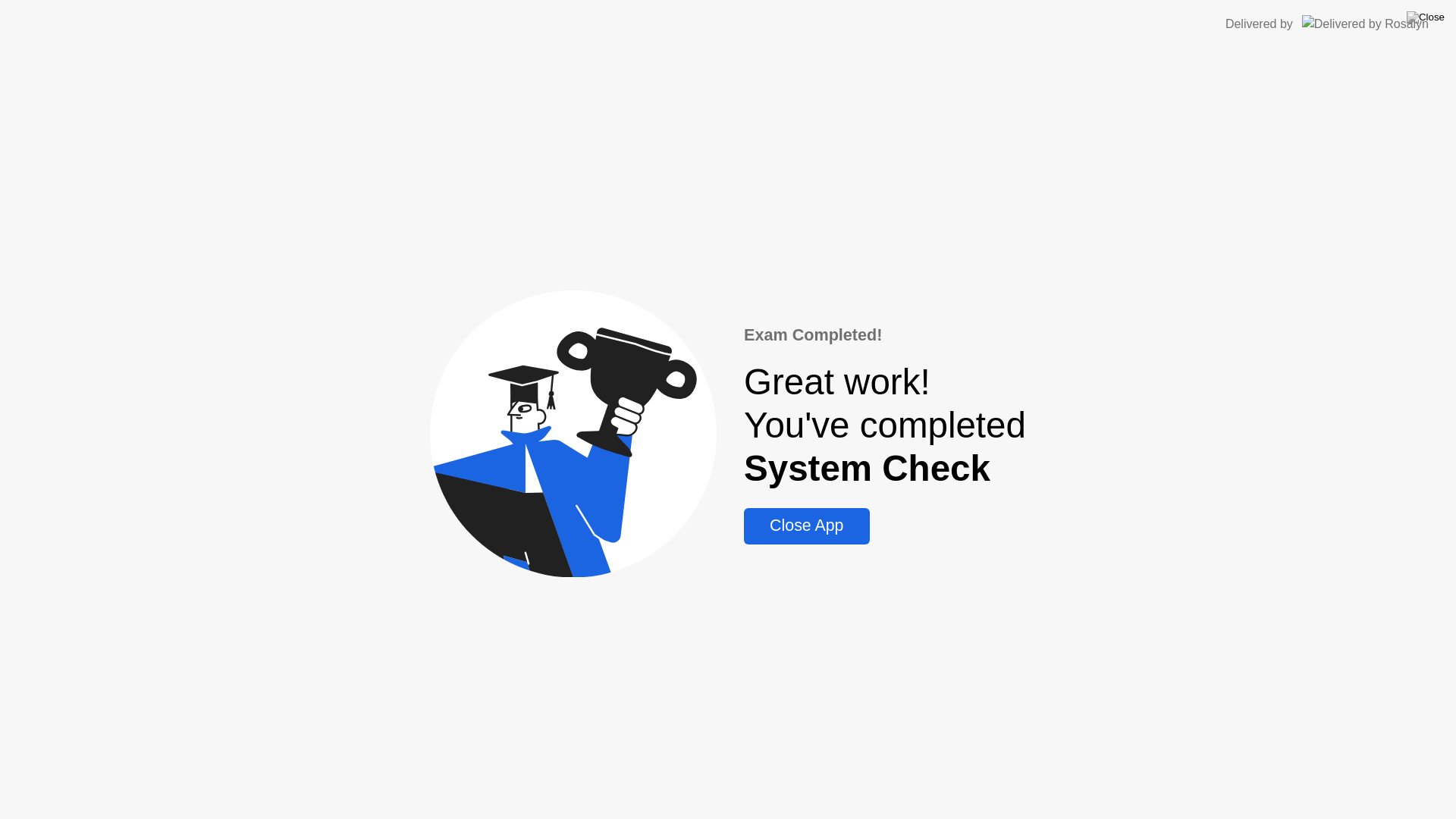
click at [843, 518] on div "Close App" at bounding box center [807, 526] width 116 height 19
